Goal: Information Seeking & Learning: Check status

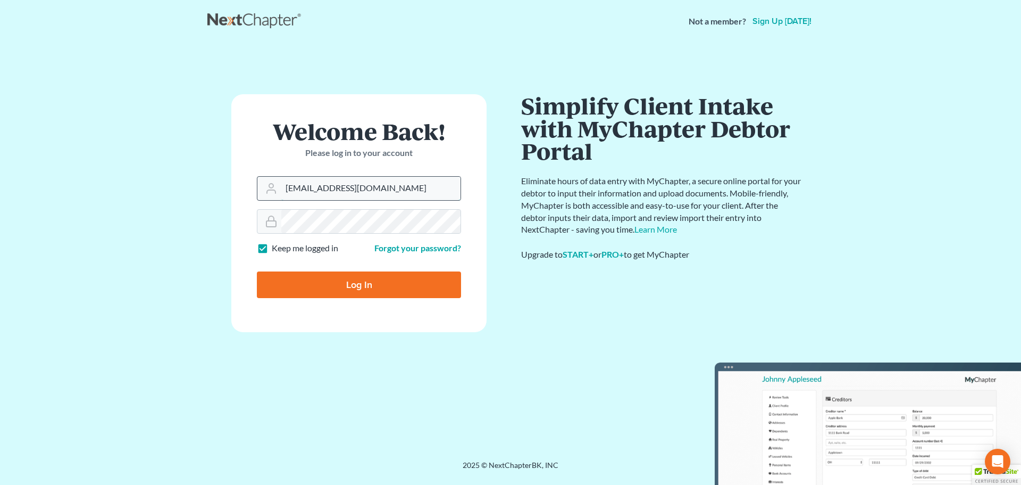
click at [363, 190] on input "[EMAIL_ADDRESS][DOMAIN_NAME]" at bounding box center [370, 188] width 179 height 23
type input "[PERSON_NAME][EMAIL_ADDRESS][DOMAIN_NAME]"
click at [342, 288] on input "Log In" at bounding box center [359, 284] width 204 height 27
type input "Thinking..."
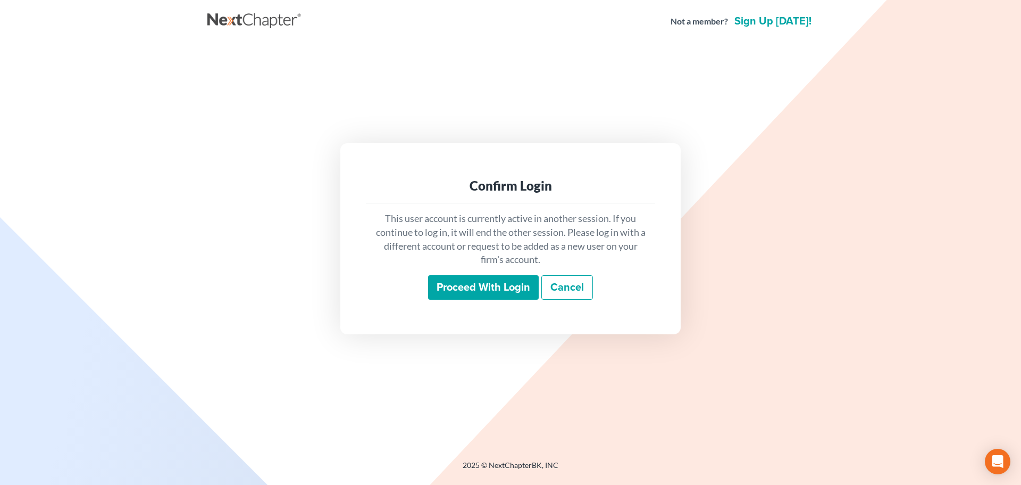
click at [466, 289] on input "Proceed with login" at bounding box center [483, 287] width 111 height 24
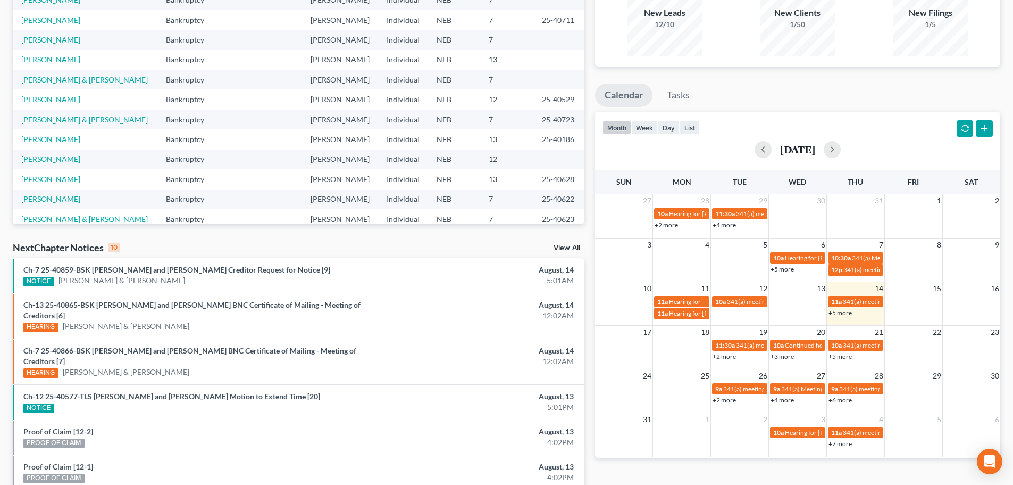
scroll to position [36, 0]
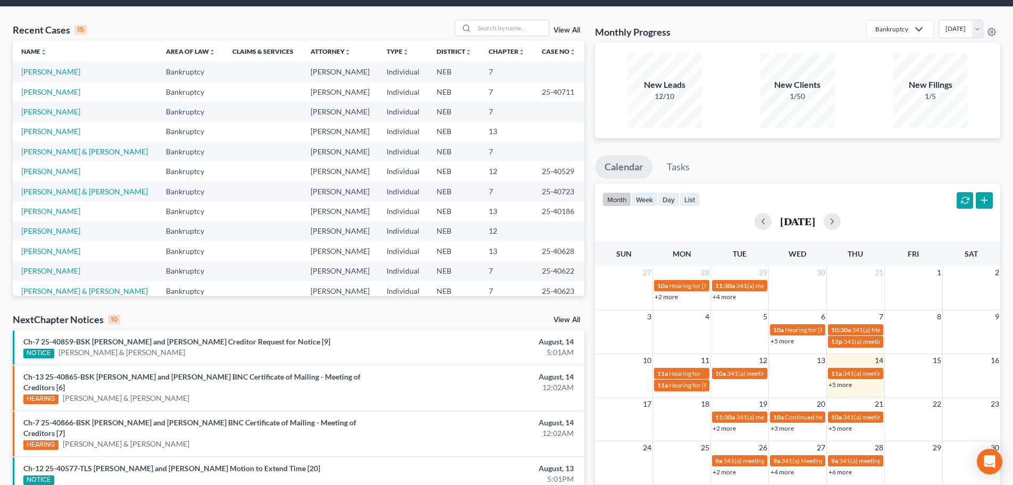
click at [560, 318] on link "View All" at bounding box center [567, 319] width 27 height 7
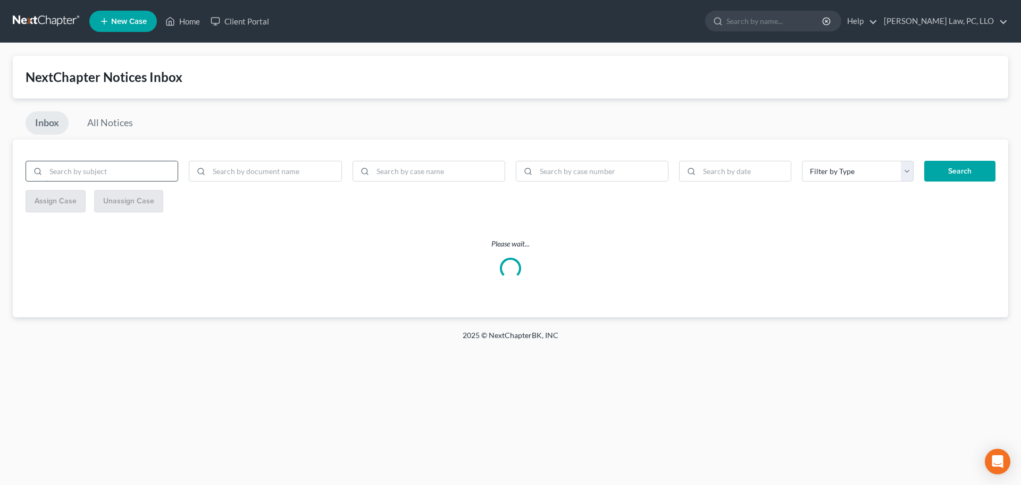
click at [115, 172] on input "search" at bounding box center [112, 171] width 132 height 20
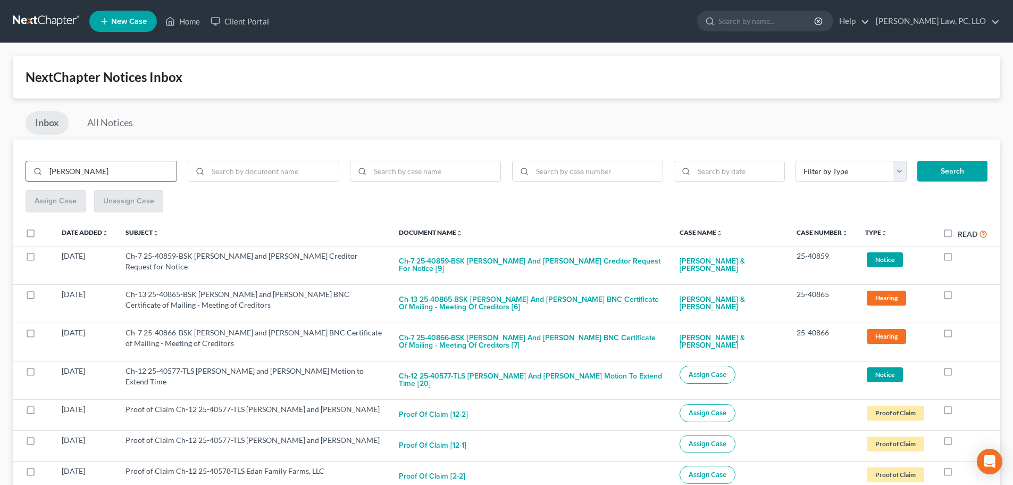
type input "hoffman"
click at [917, 161] on button "Search" at bounding box center [952, 171] width 70 height 21
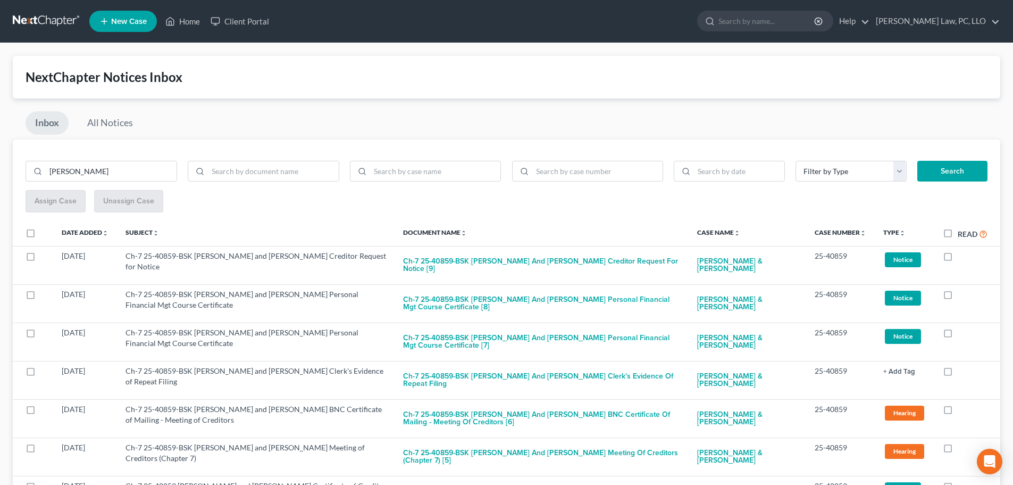
drag, startPoint x: 562, startPoint y: 71, endPoint x: 468, endPoint y: 55, distance: 95.4
click at [562, 71] on div "NextChapter Notices Inbox" at bounding box center [507, 77] width 962 height 17
click at [194, 20] on link "Home" at bounding box center [182, 21] width 45 height 19
